Goal: Task Accomplishment & Management: Manage account settings

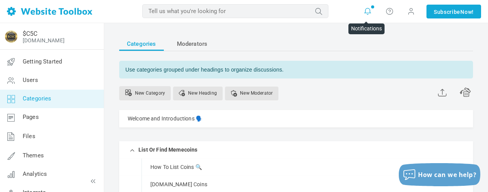
click at [367, 11] on icon at bounding box center [368, 11] width 8 height 8
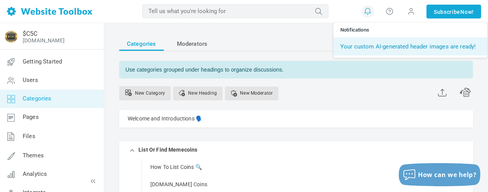
click at [374, 47] on link "Your custom AI-generated header images are ready!" at bounding box center [410, 47] width 154 height 18
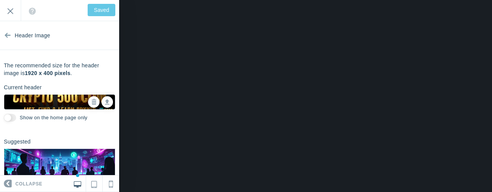
scroll to position [38, 0]
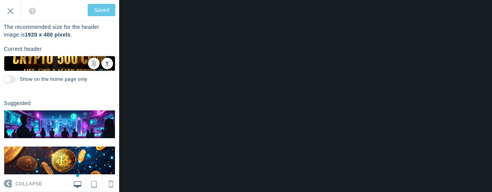
click at [15, 78] on input "Show on the home page only" at bounding box center [10, 79] width 12 height 8
checkbox input "true"
click at [107, 10] on input "Save" at bounding box center [102, 10] width 25 height 12
type input "Saved"
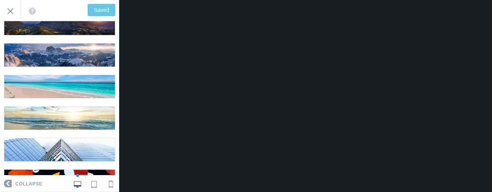
scroll to position [664, 0]
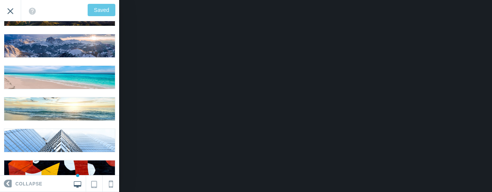
click at [9, 10] on input "Exit" at bounding box center [10, 10] width 21 height 21
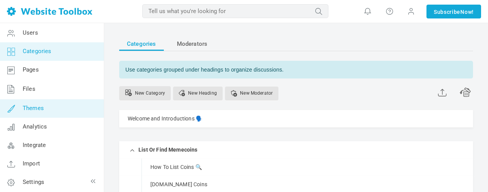
scroll to position [50, 0]
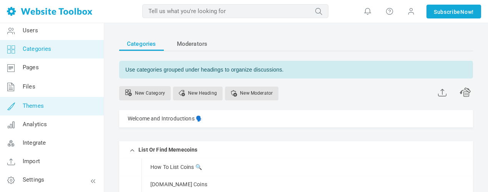
click at [41, 108] on span "Themes" at bounding box center [33, 105] width 21 height 7
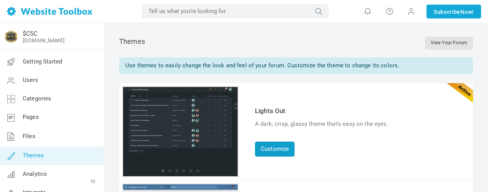
click at [273, 147] on link "Customize" at bounding box center [275, 149] width 40 height 15
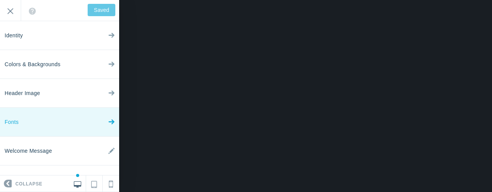
click at [64, 123] on link "Fonts" at bounding box center [59, 122] width 119 height 29
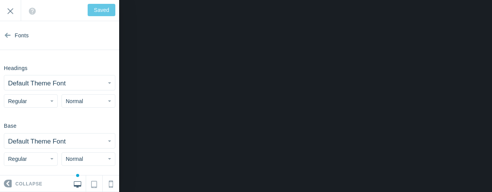
click at [67, 82] on button "Default Theme Font" at bounding box center [59, 82] width 111 height 15
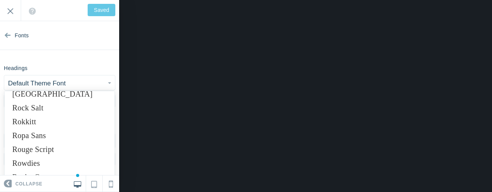
scroll to position [5000, 0]
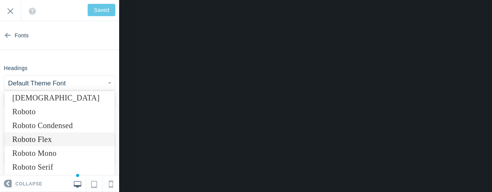
click at [55, 138] on link "Roboto Flex" at bounding box center [60, 139] width 110 height 14
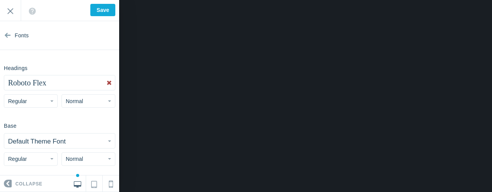
click at [103, 82] on link at bounding box center [109, 82] width 12 height 15
click at [86, 81] on button "Default Theme Font" at bounding box center [59, 82] width 111 height 15
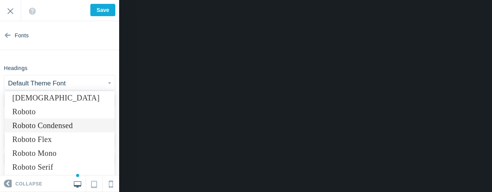
click at [69, 124] on link "Roboto Condensed" at bounding box center [60, 125] width 110 height 14
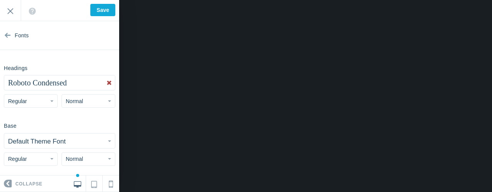
click at [103, 83] on link at bounding box center [109, 82] width 12 height 15
click at [103, 84] on button "Default Theme Font" at bounding box center [59, 82] width 111 height 15
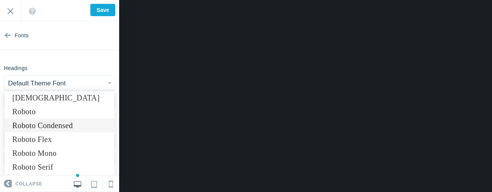
scroll to position [5038, 0]
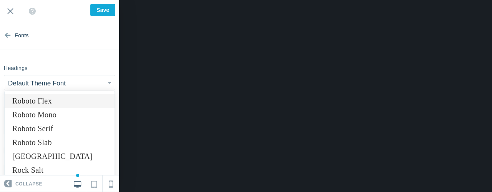
click at [52, 102] on link "Roboto Flex" at bounding box center [60, 101] width 110 height 14
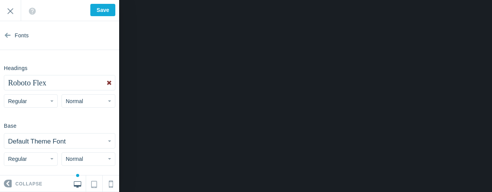
click at [105, 83] on link at bounding box center [109, 82] width 12 height 15
click at [99, 84] on button "Default Theme Font" at bounding box center [59, 82] width 111 height 15
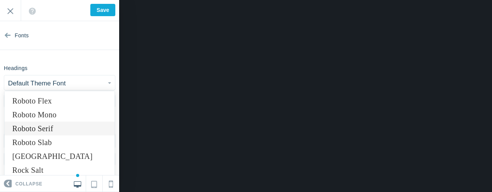
click at [50, 123] on link "Roboto Serif" at bounding box center [60, 129] width 110 height 14
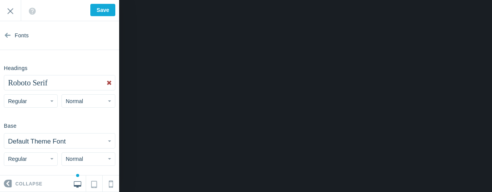
click at [103, 82] on link at bounding box center [109, 82] width 12 height 15
click at [108, 83] on span "button" at bounding box center [109, 83] width 3 height 2
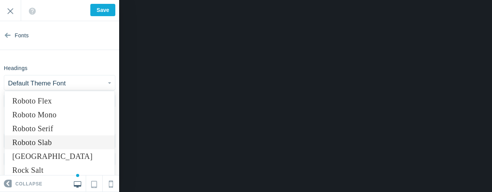
click at [67, 143] on link "Roboto Slab" at bounding box center [60, 142] width 110 height 14
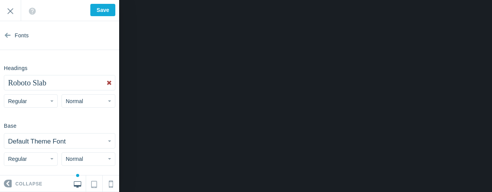
click at [108, 141] on span "button" at bounding box center [109, 141] width 3 height 2
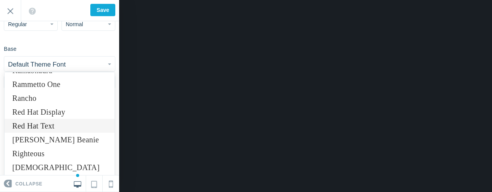
scroll to position [4999, 0]
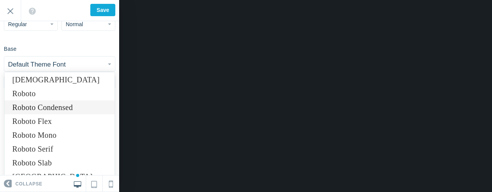
click at [55, 106] on link "Roboto Condensed" at bounding box center [60, 107] width 110 height 14
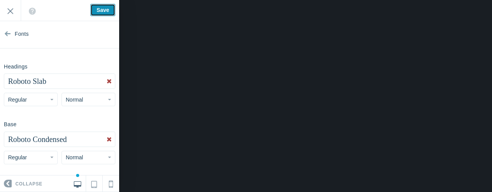
click at [106, 8] on input "Save" at bounding box center [102, 10] width 25 height 12
click at [103, 80] on link at bounding box center [109, 81] width 12 height 15
click at [108, 81] on span "button" at bounding box center [109, 82] width 3 height 2
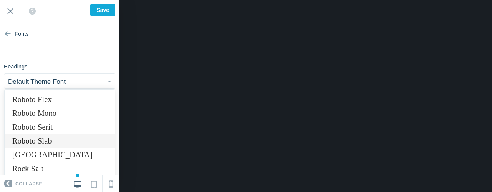
scroll to position [5000, 0]
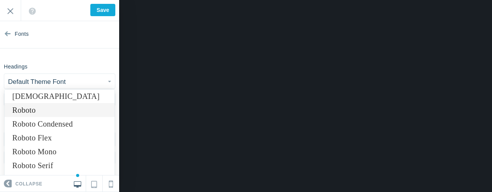
click at [55, 109] on link "Roboto" at bounding box center [60, 110] width 110 height 14
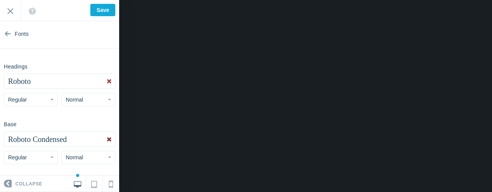
click at [104, 139] on link at bounding box center [109, 139] width 12 height 15
click at [108, 139] on span "button" at bounding box center [109, 140] width 3 height 2
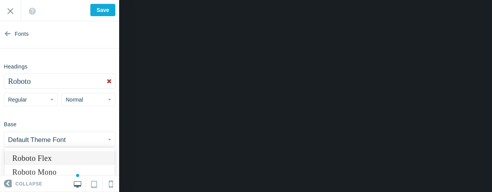
click at [76, 161] on link "Roboto Flex" at bounding box center [60, 158] width 110 height 14
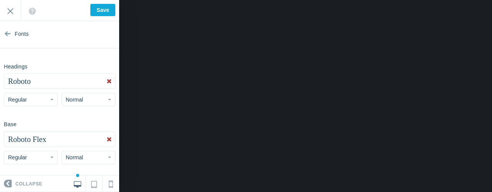
click at [103, 139] on link at bounding box center [109, 139] width 12 height 15
click at [108, 139] on span "button" at bounding box center [109, 140] width 3 height 2
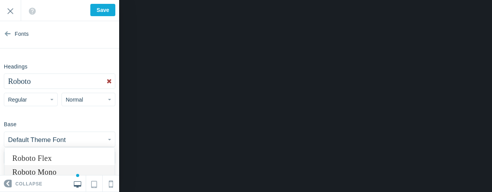
scroll to position [40, 0]
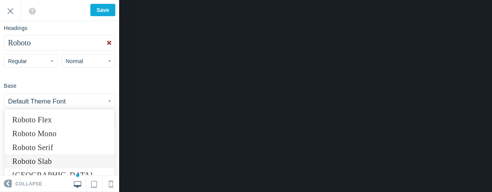
click at [68, 158] on link "Roboto Slab" at bounding box center [60, 161] width 110 height 14
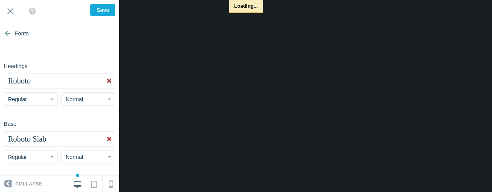
scroll to position [2, 0]
drag, startPoint x: 102, startPoint y: 8, endPoint x: 104, endPoint y: 12, distance: 4.5
click at [102, 9] on input "Save" at bounding box center [102, 10] width 25 height 12
click at [104, 139] on link at bounding box center [109, 139] width 12 height 15
click at [102, 139] on button "Default Theme Font" at bounding box center [59, 139] width 111 height 15
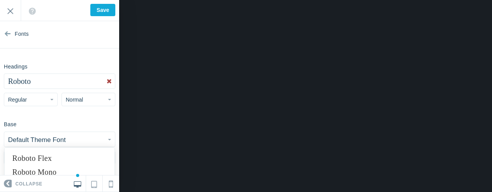
scroll to position [4999, 0]
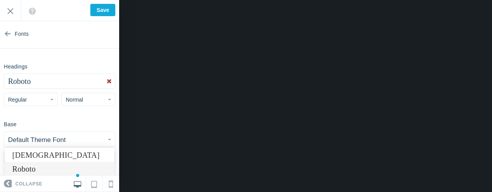
click at [74, 167] on link "Roboto" at bounding box center [60, 169] width 110 height 14
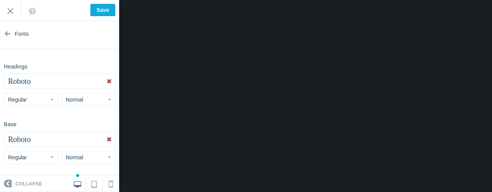
click at [52, 158] on button "Regular" at bounding box center [31, 157] width 54 height 13
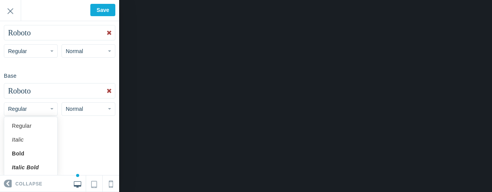
scroll to position [51, 0]
click at [47, 51] on button "Regular" at bounding box center [31, 49] width 54 height 13
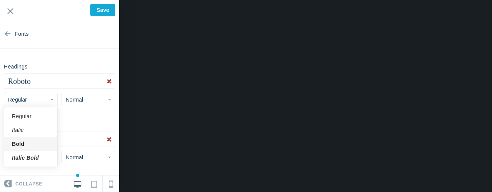
click at [24, 140] on link "Bold" at bounding box center [30, 144] width 53 height 14
click at [48, 100] on button "Bold" at bounding box center [31, 99] width 54 height 13
click at [27, 117] on link "Regular" at bounding box center [30, 116] width 53 height 14
click at [50, 99] on span "button" at bounding box center [51, 100] width 3 height 2
click at [26, 142] on link "Bold" at bounding box center [30, 144] width 53 height 14
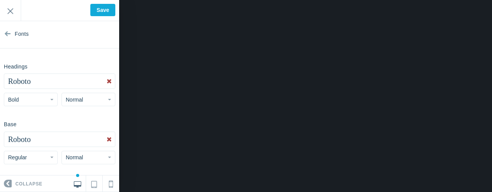
click at [50, 99] on span "button" at bounding box center [51, 100] width 3 height 2
click at [32, 117] on link "Regular" at bounding box center [30, 116] width 53 height 14
click at [98, 9] on input "Save" at bounding box center [102, 10] width 25 height 12
click at [7, 34] on icon at bounding box center [8, 32] width 6 height 29
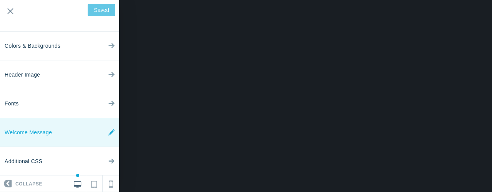
scroll to position [19, 0]
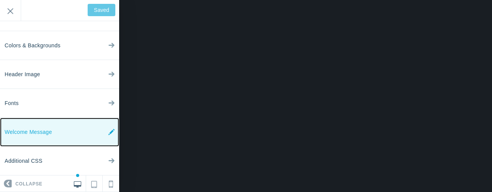
click at [78, 133] on link "Welcome Message" at bounding box center [59, 132] width 119 height 29
type input "Save"
